Goal: Information Seeking & Learning: Learn about a topic

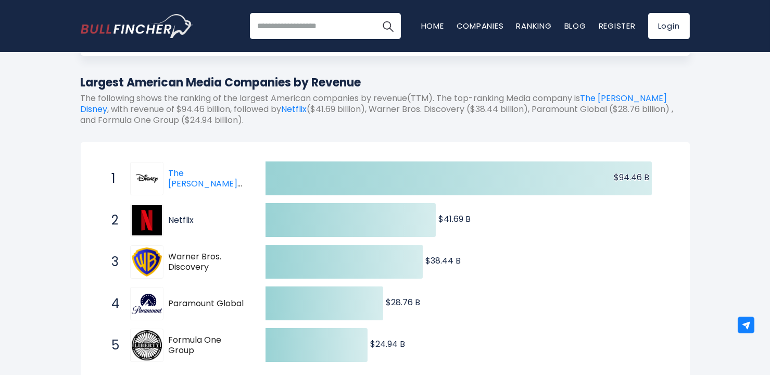
click at [174, 219] on link "Netflix" at bounding box center [181, 220] width 25 height 12
click at [140, 260] on img at bounding box center [147, 262] width 30 height 30
click at [157, 259] on img at bounding box center [147, 262] width 30 height 30
click at [149, 260] on img at bounding box center [147, 262] width 30 height 30
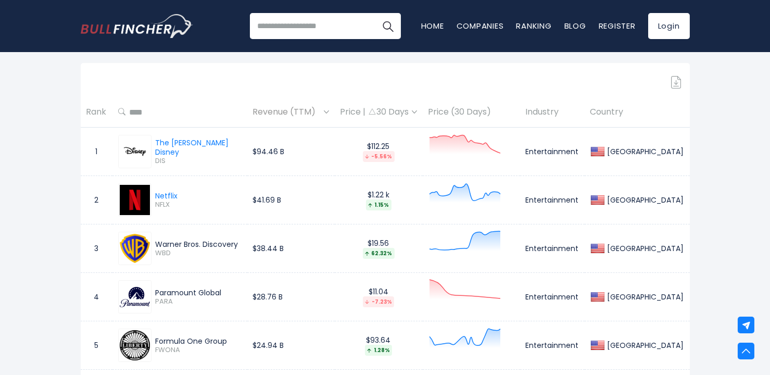
scroll to position [156, 0]
